Goal: Information Seeking & Learning: Learn about a topic

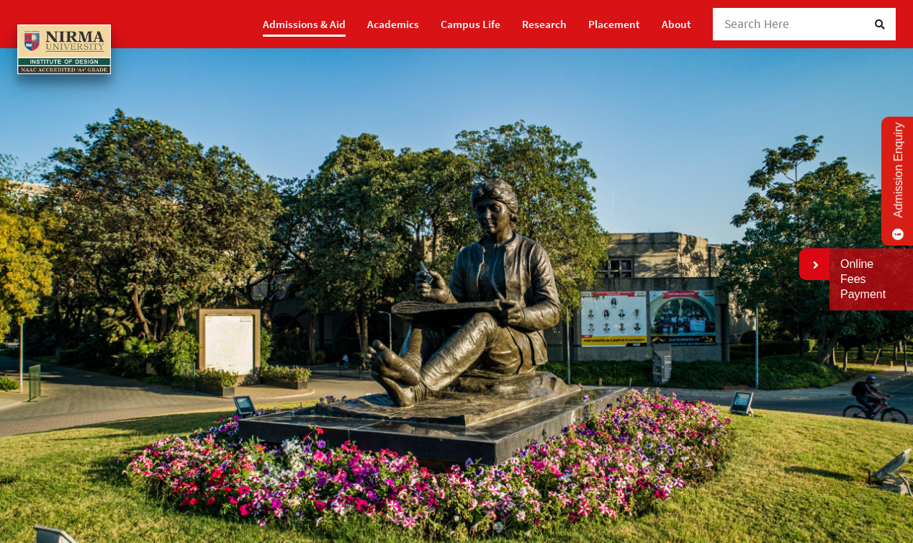
click at [303, 23] on link "Admissions & Aid" at bounding box center [304, 24] width 83 height 25
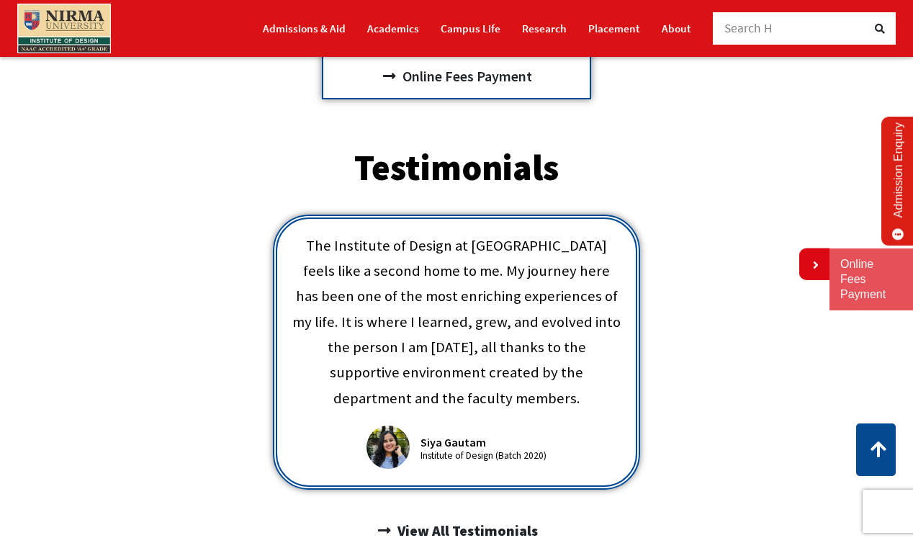
scroll to position [663, 0]
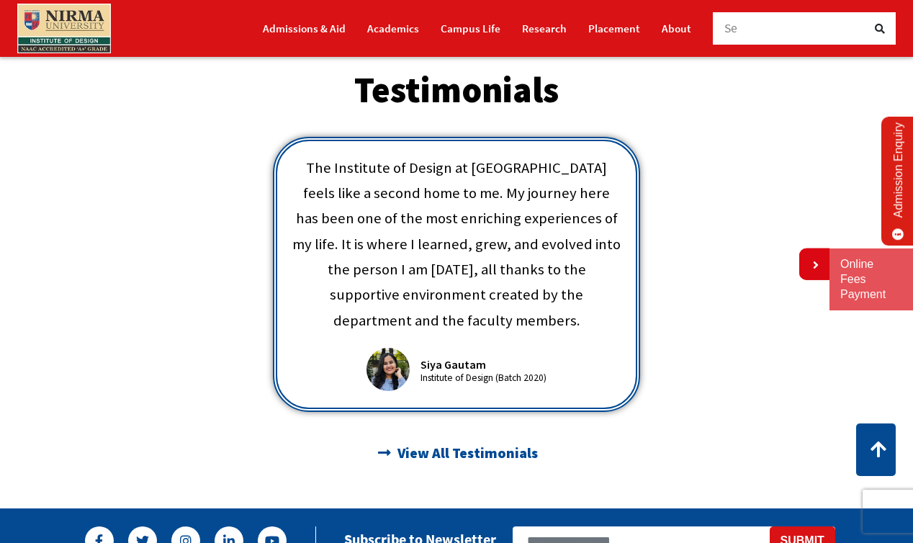
click at [433, 441] on span "View All Testimonials" at bounding box center [466, 453] width 144 height 24
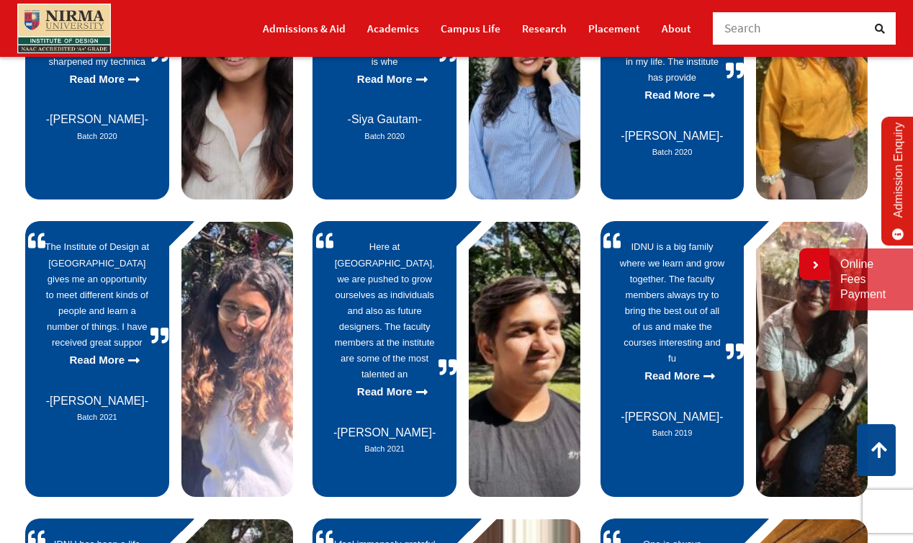
scroll to position [359, 0]
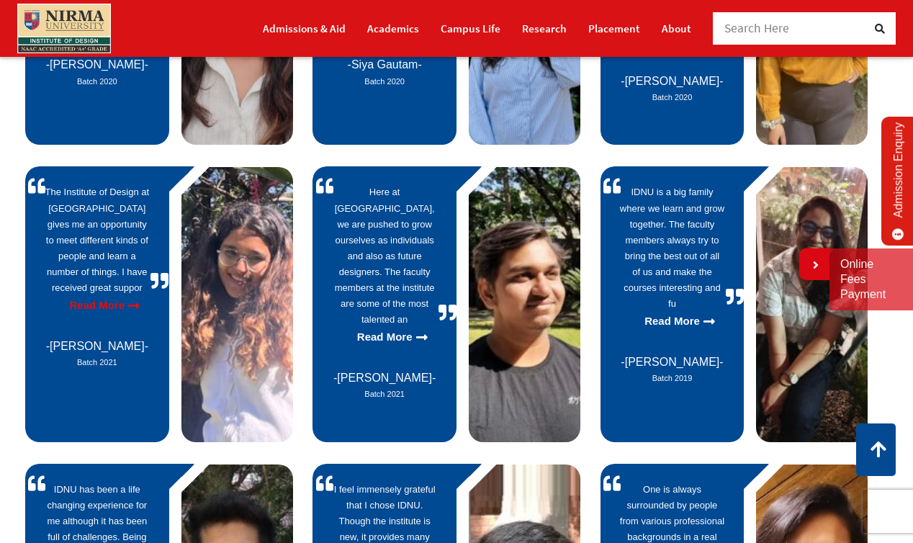
click at [122, 296] on p "Read More" at bounding box center [97, 305] width 104 height 19
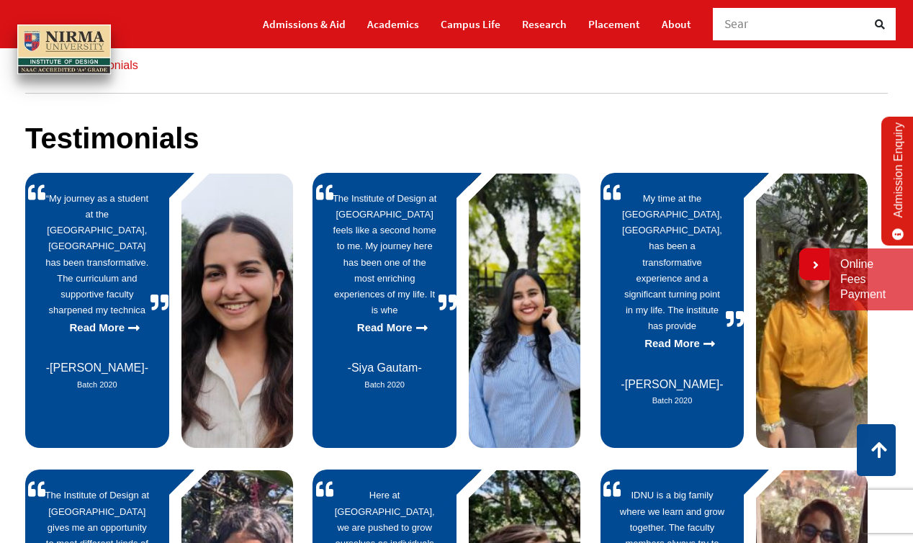
scroll to position [29, 0]
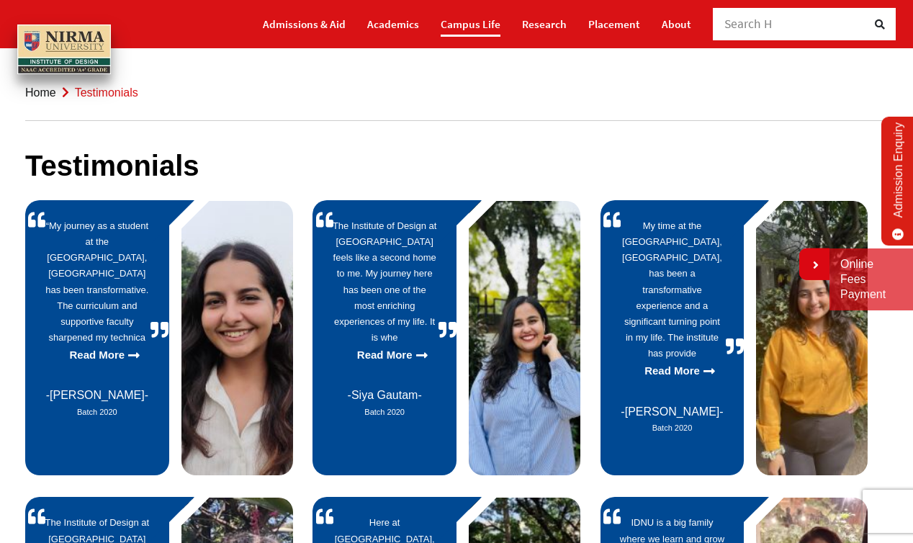
click at [497, 16] on link "Campus Life" at bounding box center [471, 24] width 60 height 25
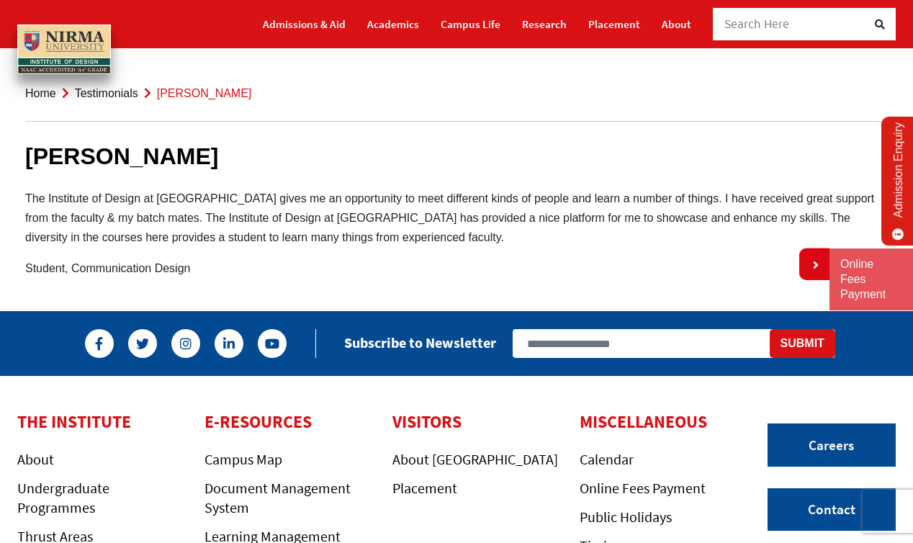
scroll to position [26, 0]
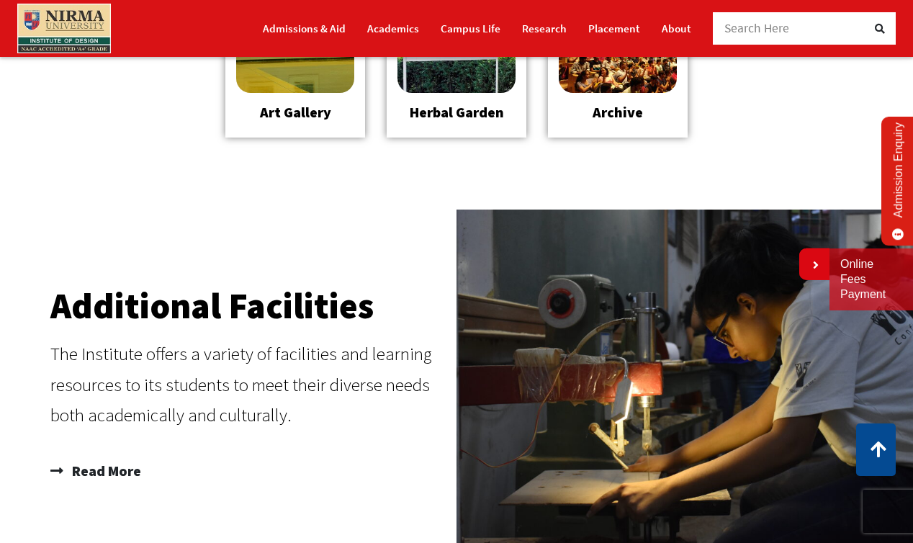
scroll to position [1444, 0]
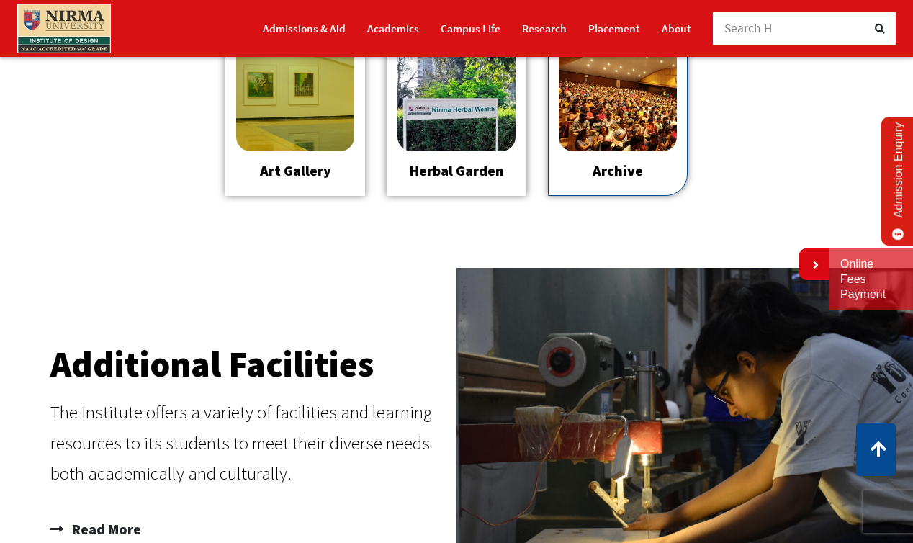
click at [645, 115] on img at bounding box center [618, 92] width 118 height 118
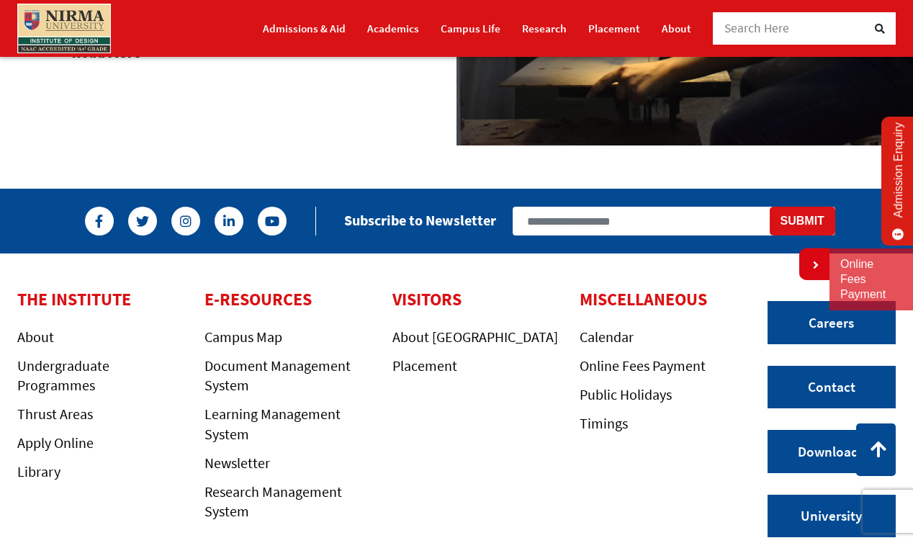
scroll to position [2026, 0]
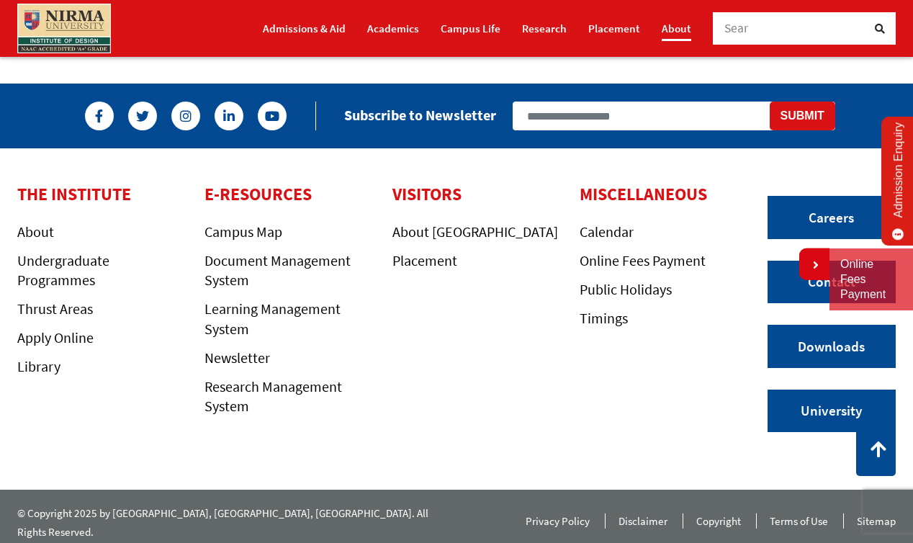
click at [678, 20] on link "About" at bounding box center [677, 28] width 30 height 25
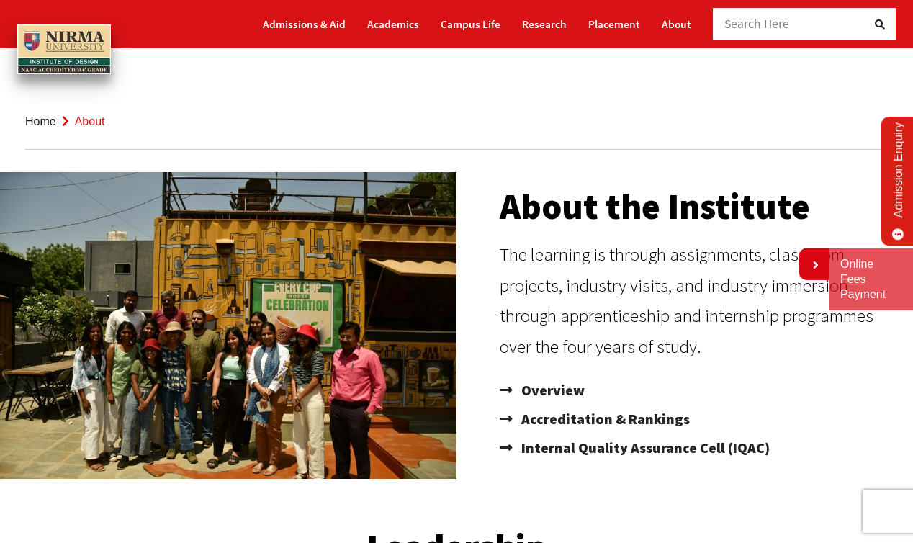
click at [491, 244] on div "About the Institute The learning is through assignments, classroom projects, in…" at bounding box center [682, 325] width 450 height 307
drag, startPoint x: 489, startPoint y: 189, endPoint x: 653, endPoint y: 350, distance: 229.2
click at [653, 352] on div "About the Institute The learning is through assignments, classroom projects, in…" at bounding box center [682, 325] width 450 height 307
